Goal: Use online tool/utility: Utilize a website feature to perform a specific function

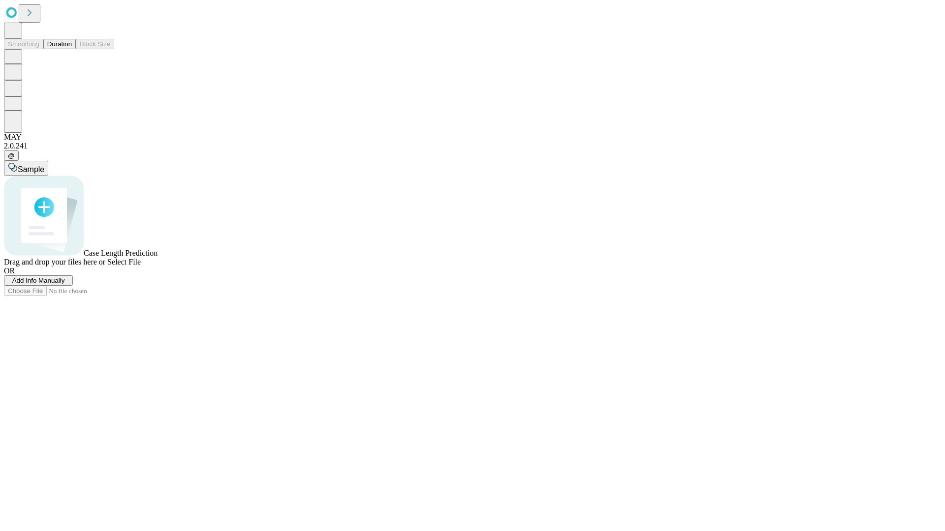
click at [72, 49] on button "Duration" at bounding box center [59, 44] width 32 height 10
click at [65, 284] on span "Add Info Manually" at bounding box center [38, 280] width 53 height 7
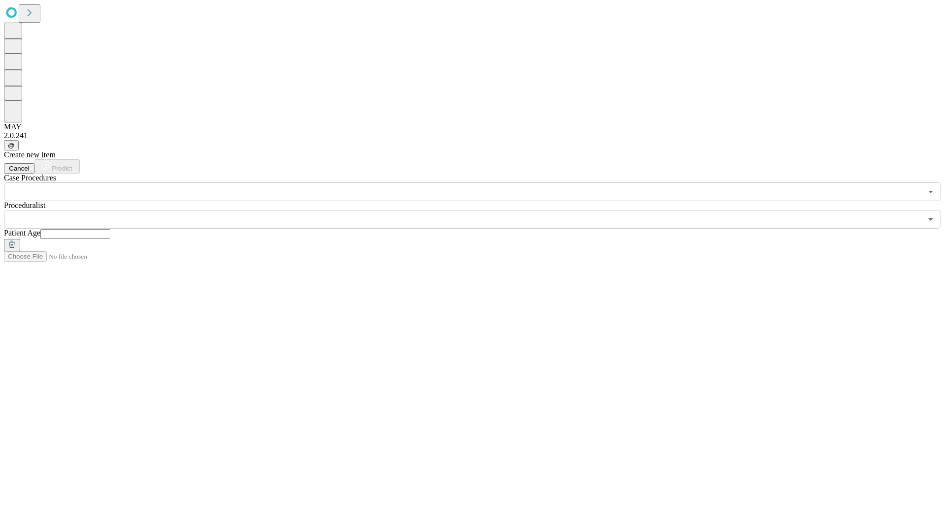
click at [110, 229] on input "text" at bounding box center [75, 234] width 70 height 10
type input "**"
click at [479, 210] on input "text" at bounding box center [463, 219] width 918 height 19
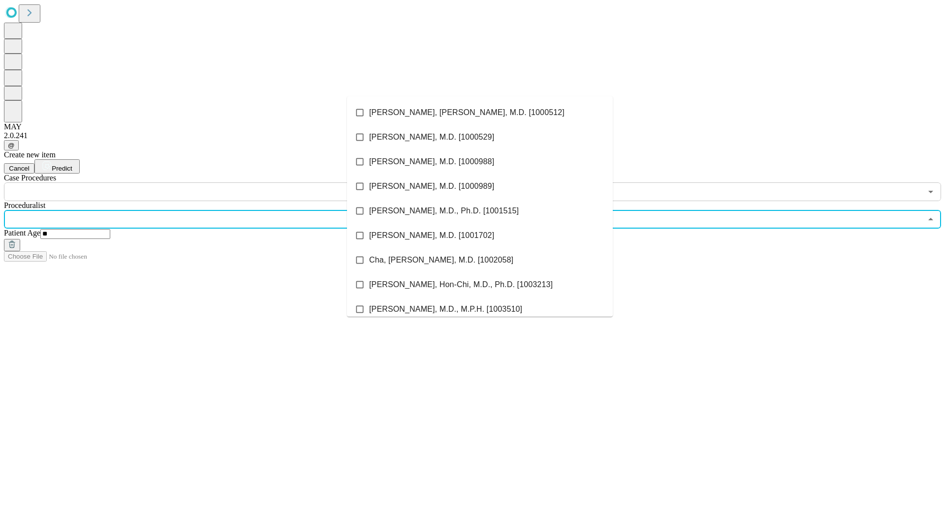
click at [480, 113] on li "[PERSON_NAME], [PERSON_NAME], M.D. [1000512]" at bounding box center [480, 112] width 266 height 25
click at [207, 183] on input "text" at bounding box center [463, 192] width 918 height 19
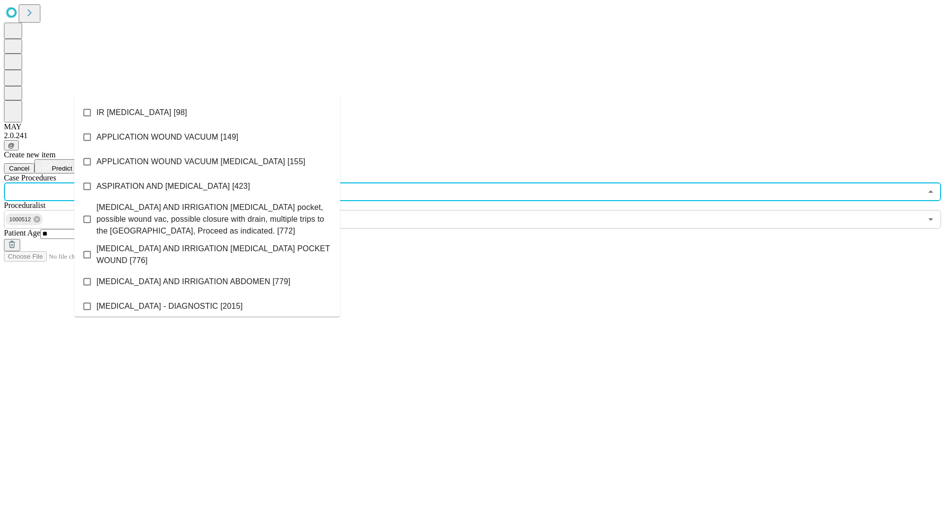
click at [207, 113] on li "IR [MEDICAL_DATA] [98]" at bounding box center [207, 112] width 266 height 25
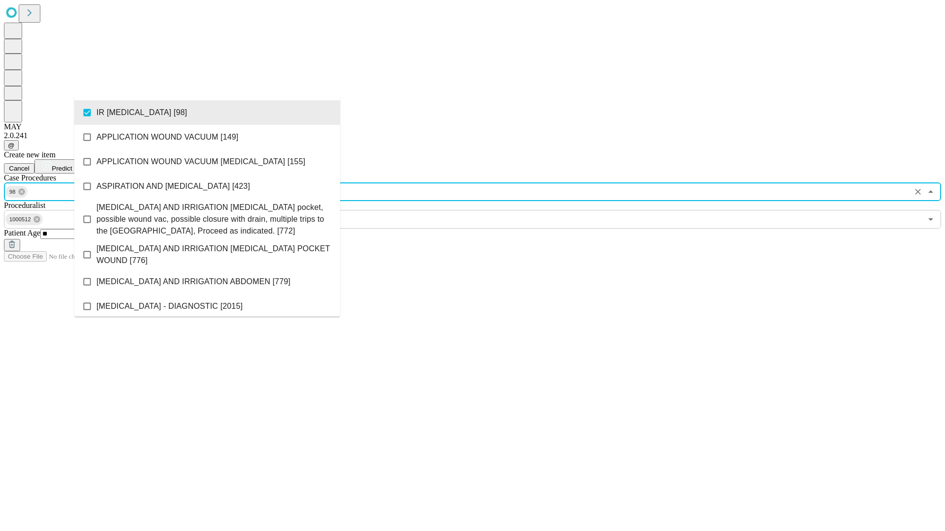
click at [72, 165] on span "Predict" at bounding box center [62, 168] width 20 height 7
